Goal: Book appointment/travel/reservation

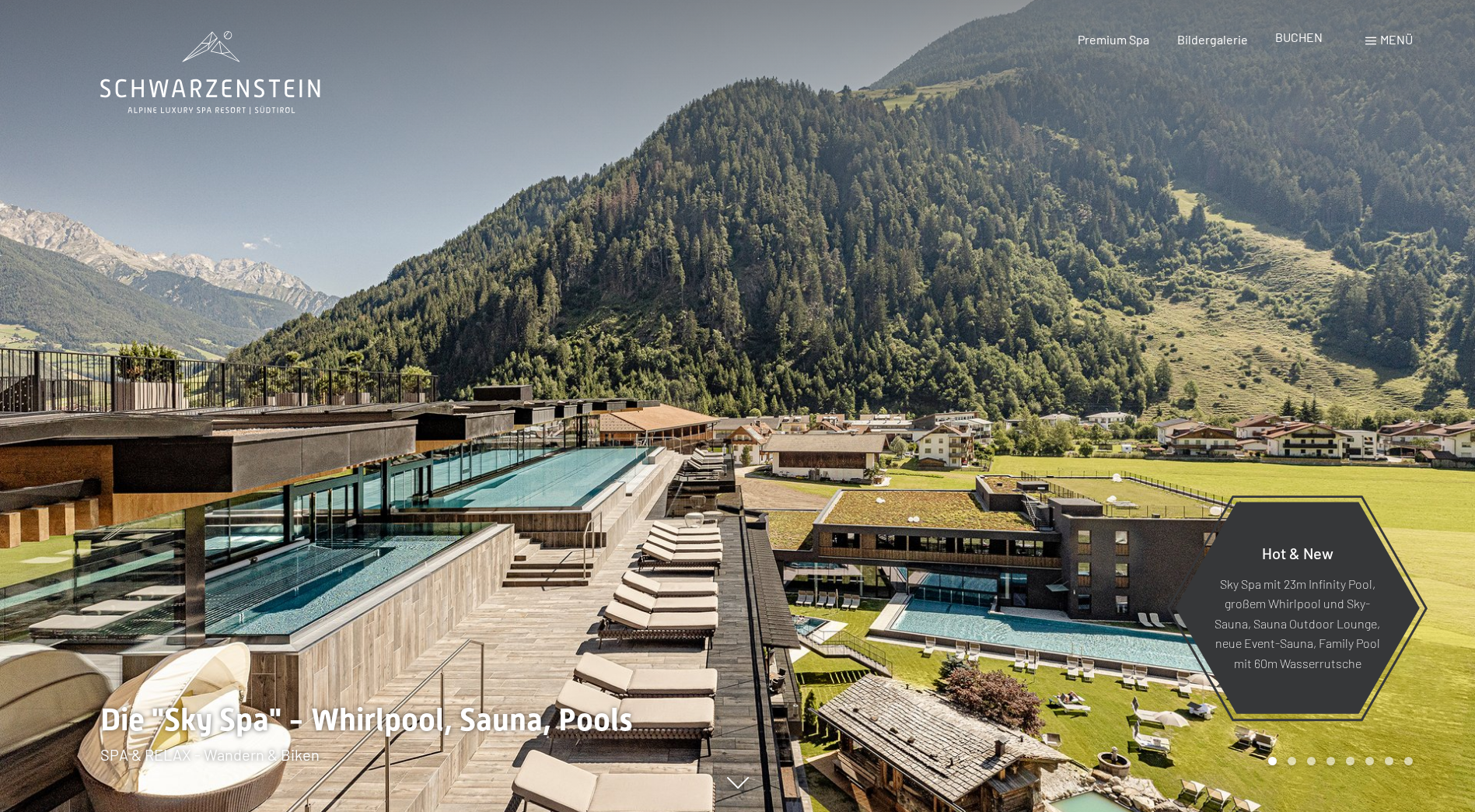
click at [1303, 45] on div "BUCHEN" at bounding box center [1298, 37] width 47 height 17
click at [1295, 41] on span "BUCHEN" at bounding box center [1298, 37] width 47 height 14
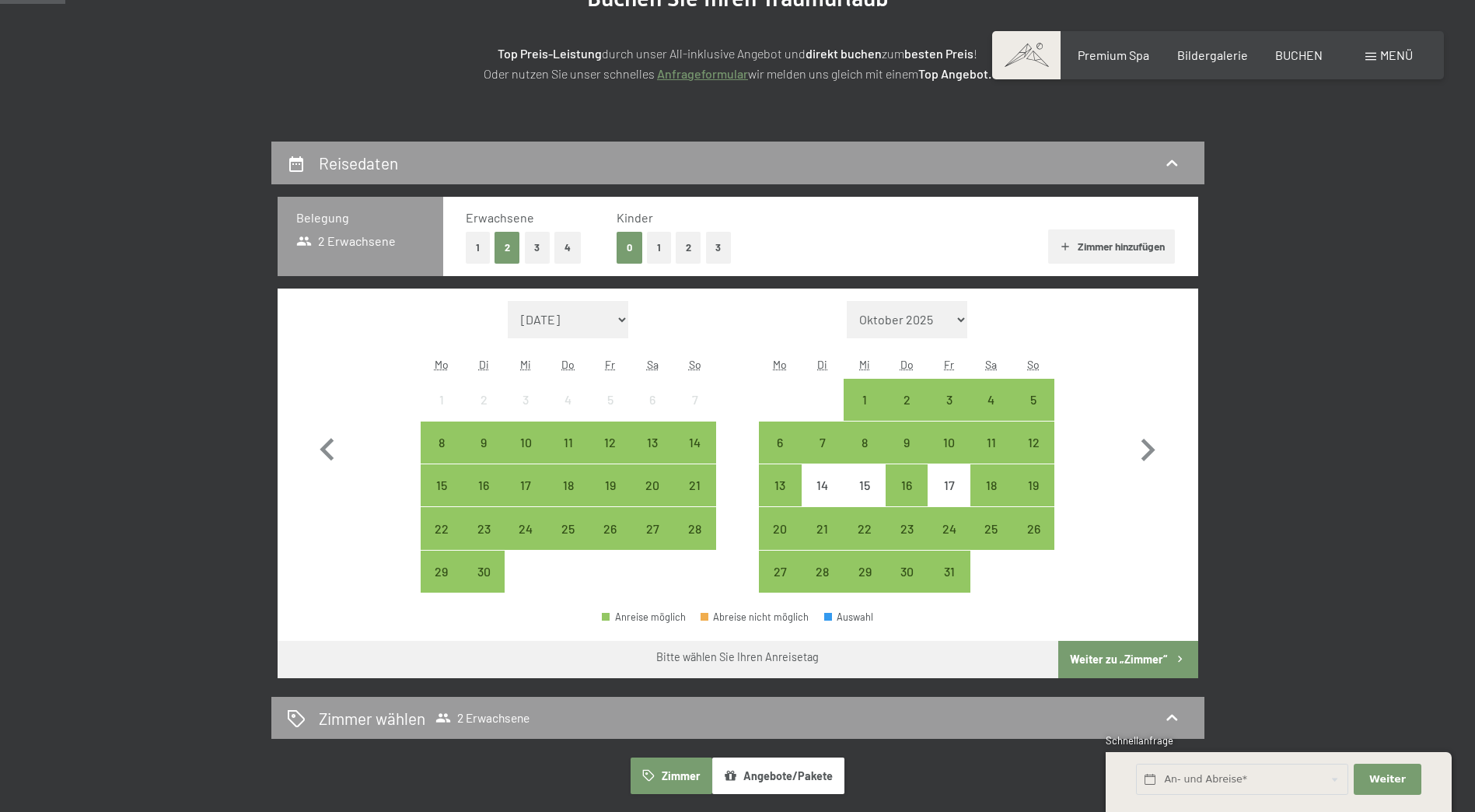
scroll to position [234, 0]
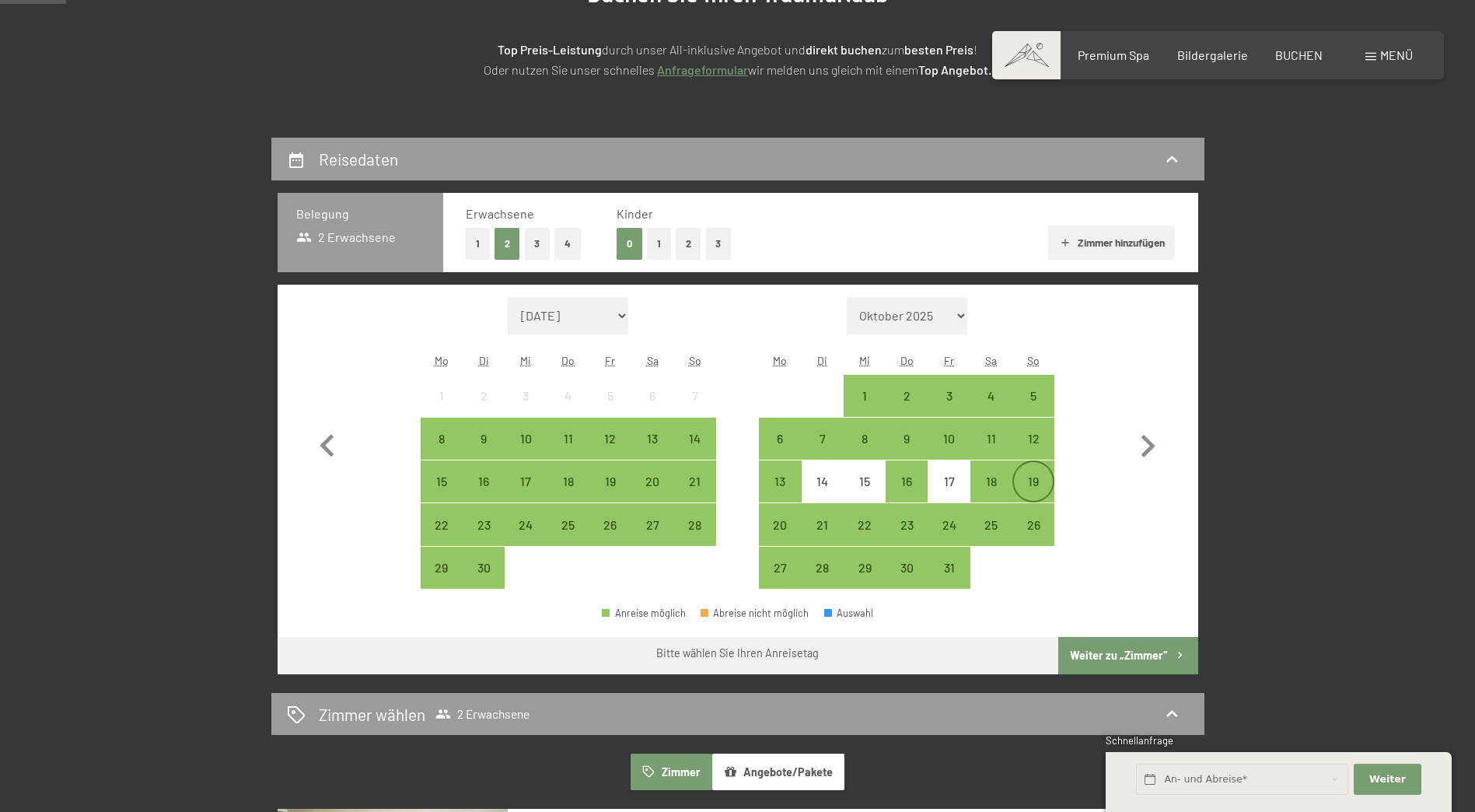
click at [1022, 480] on div "19" at bounding box center [1033, 494] width 38 height 38
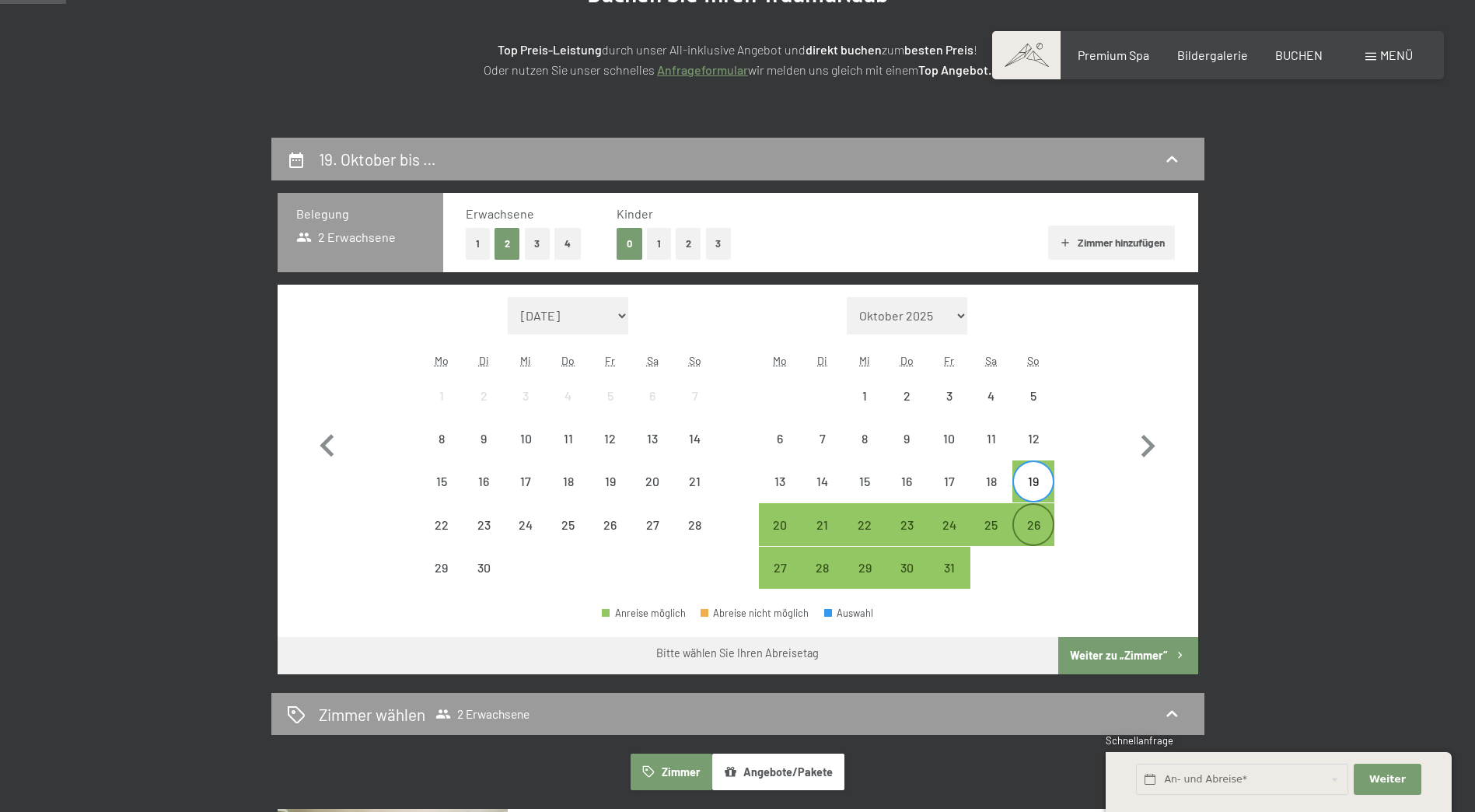
click at [1030, 511] on div "26" at bounding box center [1033, 524] width 38 height 38
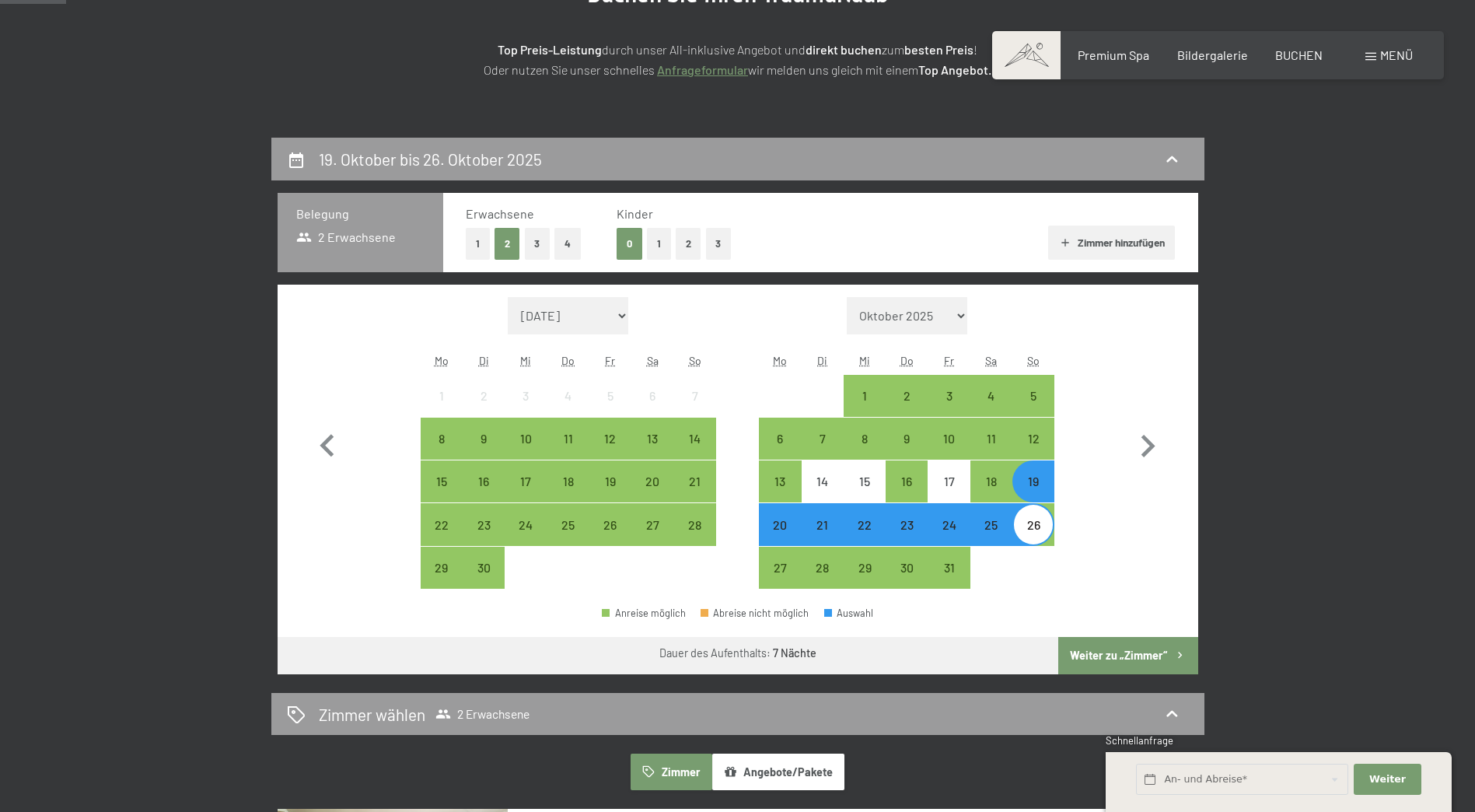
click at [1141, 655] on button "Weiter zu „Zimmer“" at bounding box center [1127, 655] width 139 height 37
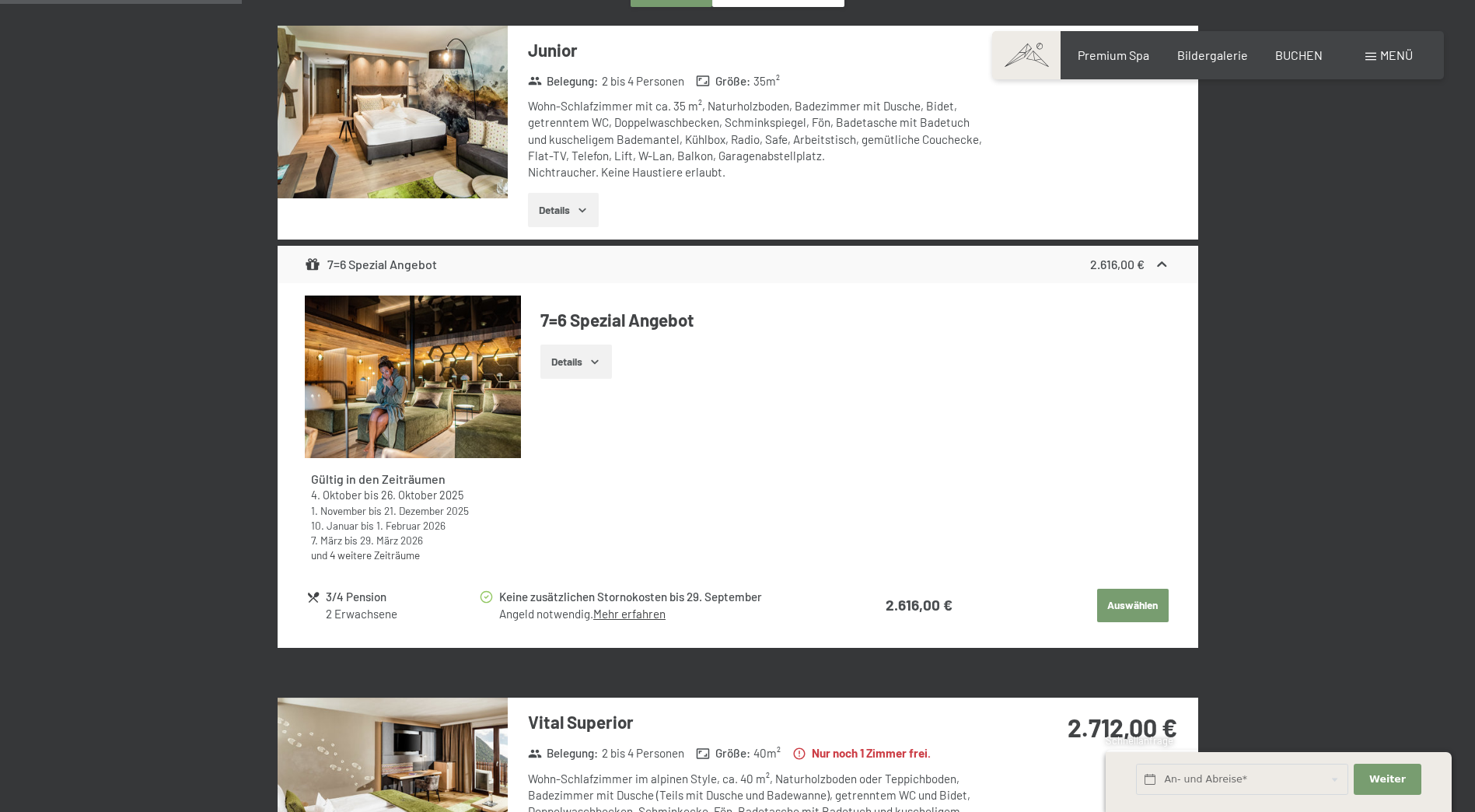
scroll to position [681, 0]
